Goal: Check status: Check status

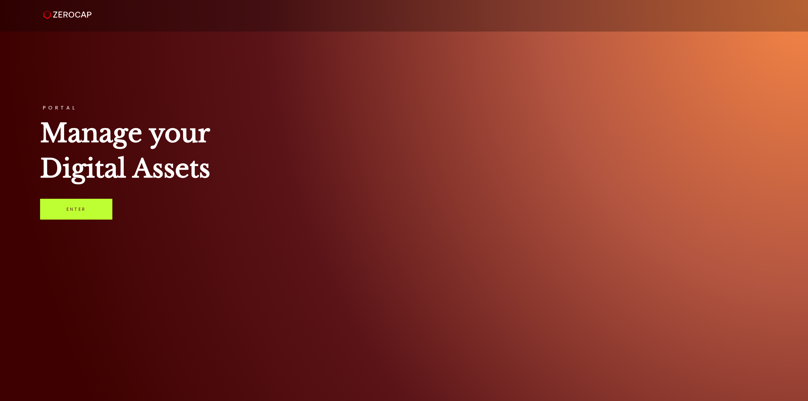
click at [86, 212] on link "Enter" at bounding box center [76, 209] width 72 height 21
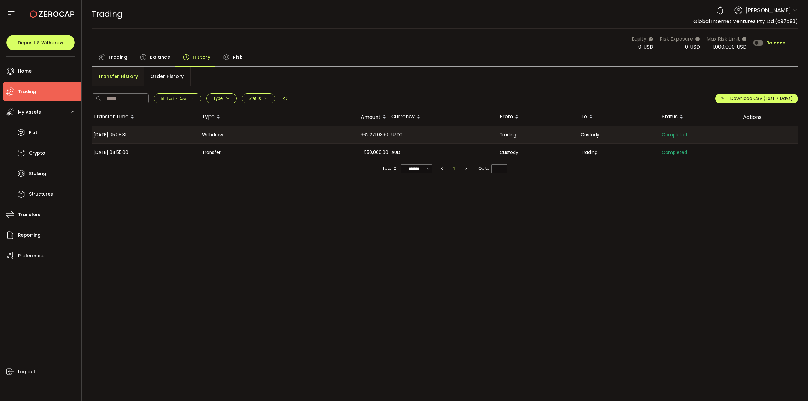
click at [161, 61] on span "Balance" at bounding box center [160, 57] width 20 height 13
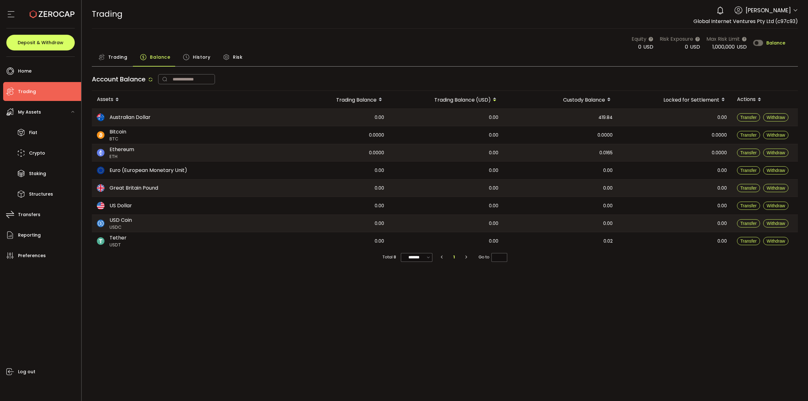
click at [200, 56] on span "History" at bounding box center [201, 57] width 17 height 13
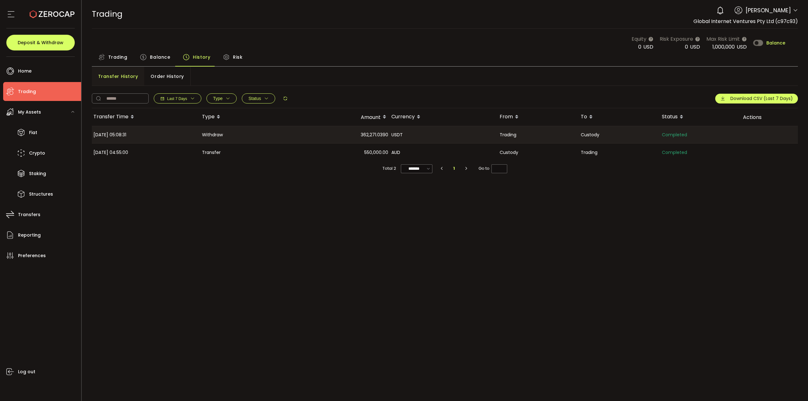
click at [175, 99] on span "Last 7 Days" at bounding box center [177, 99] width 20 height 4
click at [169, 147] on span "Last 30 Days" at bounding box center [162, 146] width 27 height 6
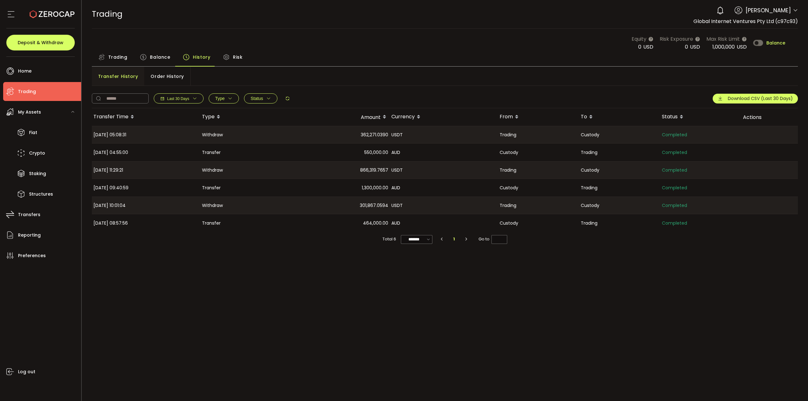
click at [179, 95] on button "Last 30 Days" at bounding box center [179, 98] width 50 height 10
click at [167, 157] on li "All" at bounding box center [174, 157] width 58 height 11
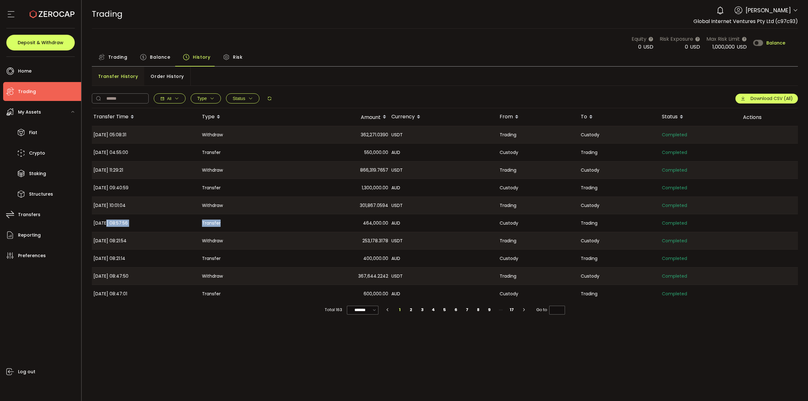
drag, startPoint x: 106, startPoint y: 221, endPoint x: 222, endPoint y: 221, distance: 115.2
click at [222, 221] on tr "[DATE] 08:57:56 Transfer 464,000.00 AUD Custody Trading Completed Cancel" at bounding box center [445, 223] width 706 height 18
drag, startPoint x: 95, startPoint y: 236, endPoint x: 107, endPoint y: 241, distance: 13.6
click at [99, 239] on span "[DATE] 08:21:54" at bounding box center [109, 240] width 33 height 7
drag, startPoint x: 105, startPoint y: 240, endPoint x: 155, endPoint y: 240, distance: 50.5
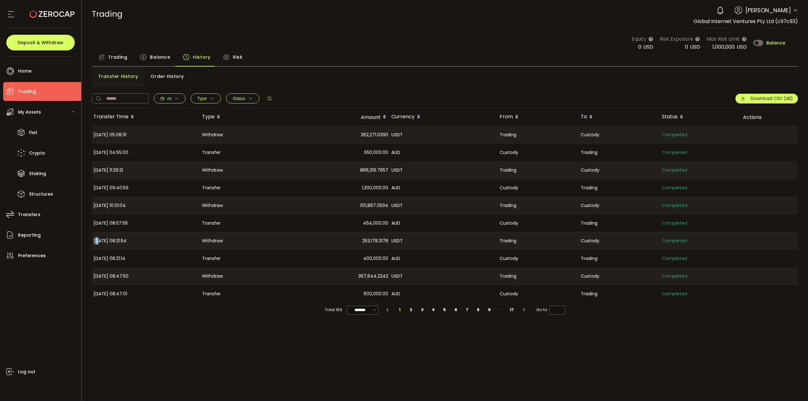
click at [155, 240] on div "[DATE] 08:21:54" at bounding box center [146, 240] width 109 height 17
click at [146, 224] on div "[DATE] 08:57:56" at bounding box center [146, 223] width 109 height 18
drag, startPoint x: 228, startPoint y: 220, endPoint x: 401, endPoint y: 223, distance: 173.0
click at [401, 223] on tr "[DATE] 08:57:56 Transfer 464,000.00 AUD Custody Trading Completed Cancel" at bounding box center [445, 223] width 706 height 18
drag, startPoint x: 354, startPoint y: 205, endPoint x: 411, endPoint y: 204, distance: 56.8
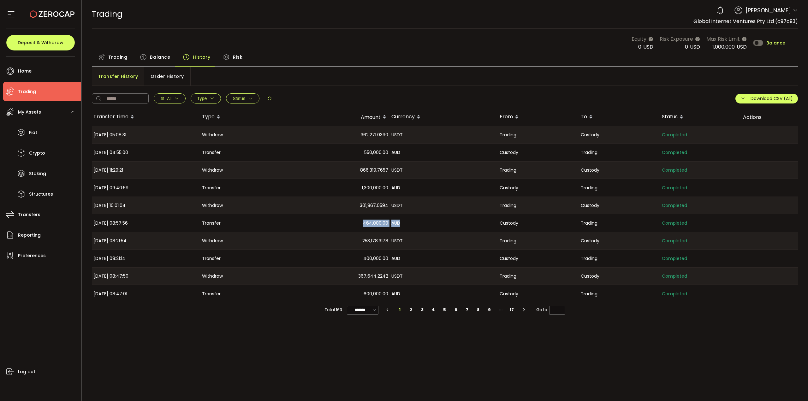
click at [411, 204] on tr "[DATE] 10:01:04 Withdraw 301,867.0594 USDT Trading Custody Completed Cancel" at bounding box center [445, 206] width 706 height 18
drag, startPoint x: 117, startPoint y: 221, endPoint x: 167, endPoint y: 219, distance: 49.9
click at [167, 219] on div "[DATE] 08:57:56" at bounding box center [146, 223] width 109 height 18
click at [772, 9] on span "[PERSON_NAME]" at bounding box center [768, 10] width 45 height 9
click at [797, 10] on icon at bounding box center [795, 10] width 5 height 5
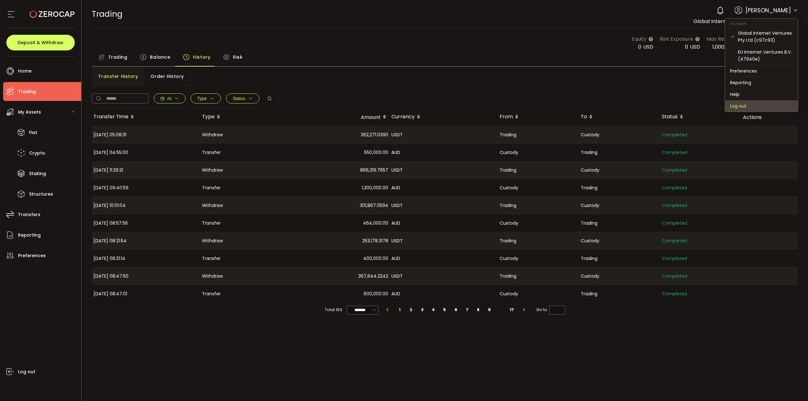
click at [766, 106] on li "Log out" at bounding box center [761, 105] width 73 height 11
